Goal: Transaction & Acquisition: Register for event/course

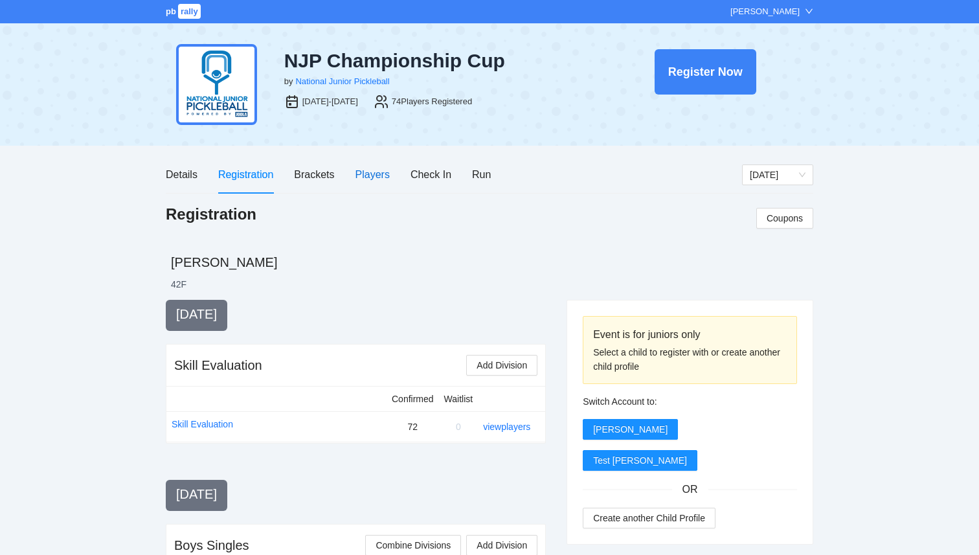
click at [370, 177] on div "Players" at bounding box center [372, 174] width 34 height 16
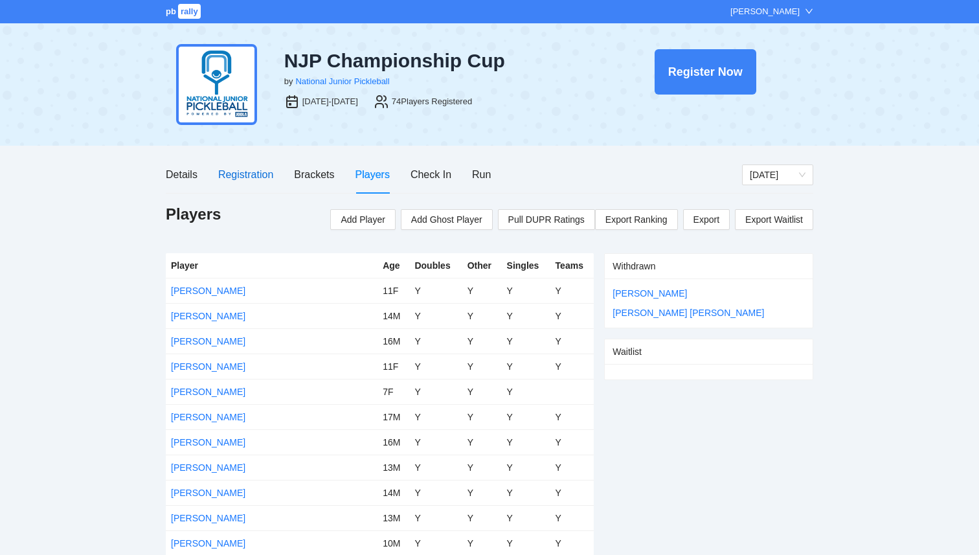
click at [265, 175] on div "Registration" at bounding box center [245, 174] width 55 height 16
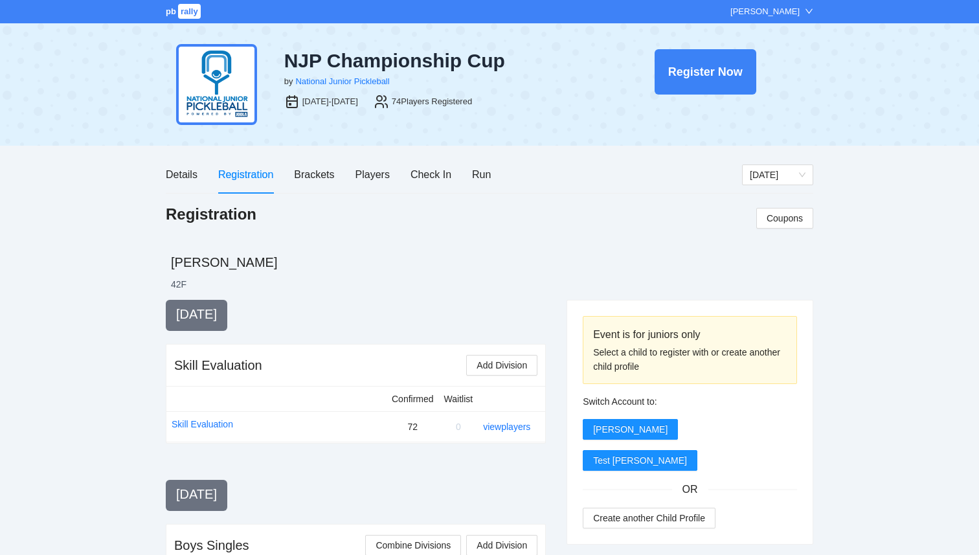
click at [173, 16] on span "pb" at bounding box center [171, 11] width 10 height 10
